Goal: Find specific page/section

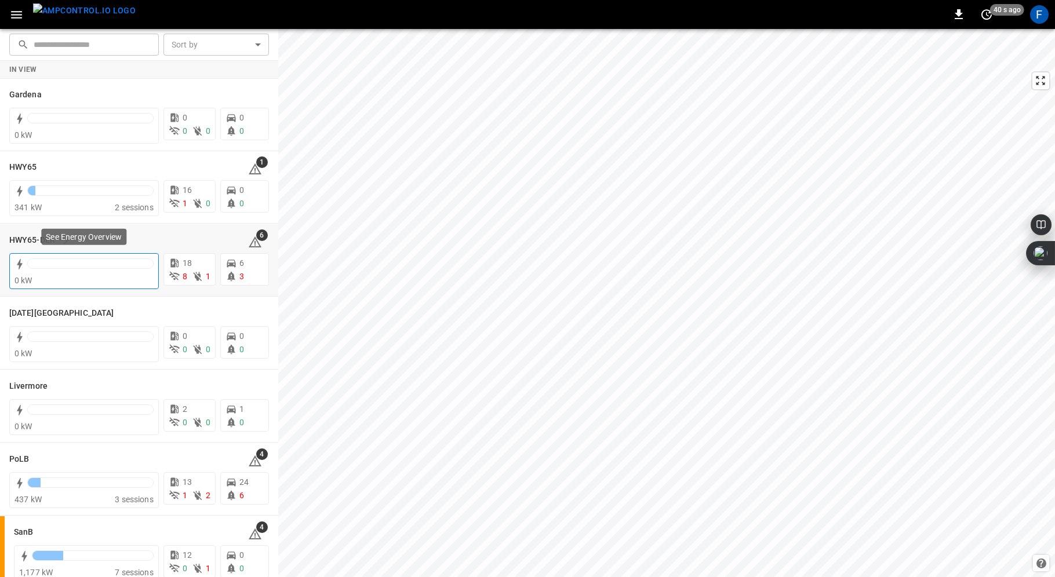
click at [63, 278] on div "0 kW" at bounding box center [83, 281] width 139 height 12
